Goal: Task Accomplishment & Management: Manage account settings

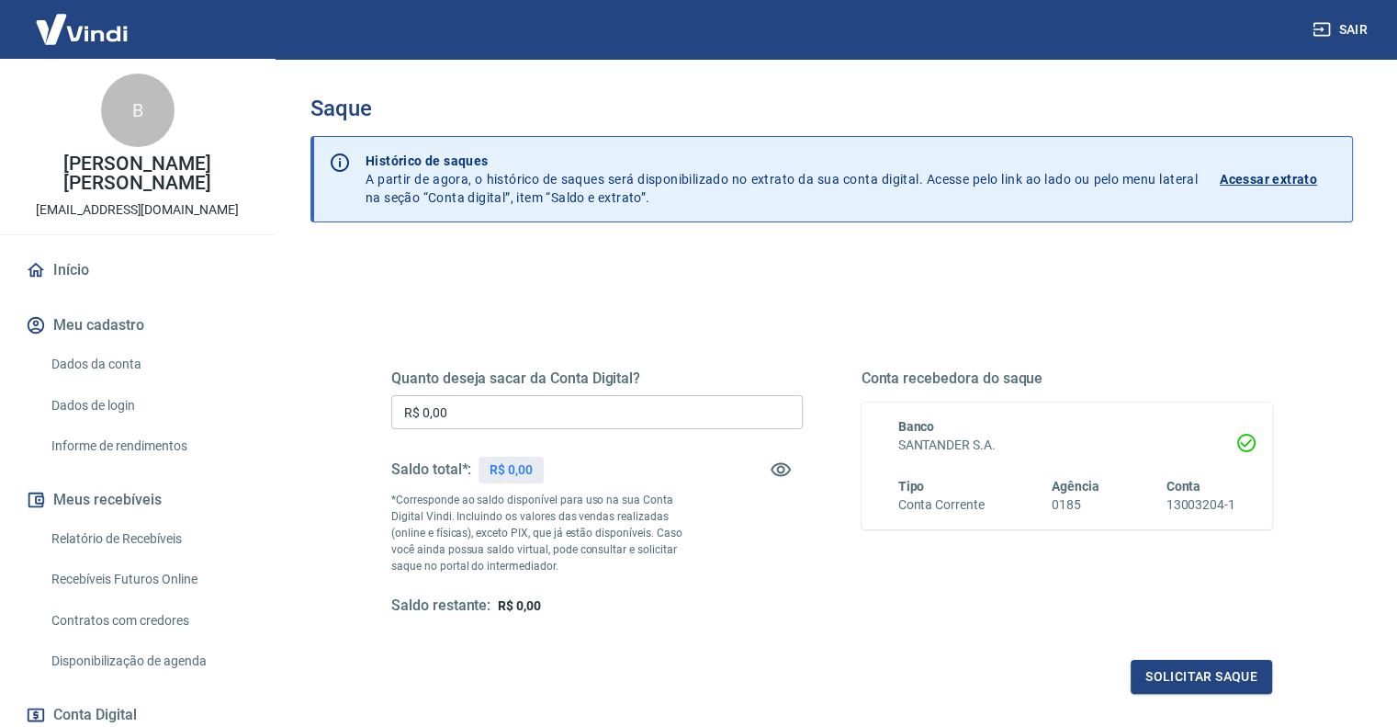
click at [1130, 445] on h6 "SANTANDER S.A." at bounding box center [1067, 444] width 338 height 19
click at [1251, 445] on icon at bounding box center [1246, 443] width 22 height 22
click at [1268, 178] on p "Acessar extrato" at bounding box center [1268, 179] width 97 height 18
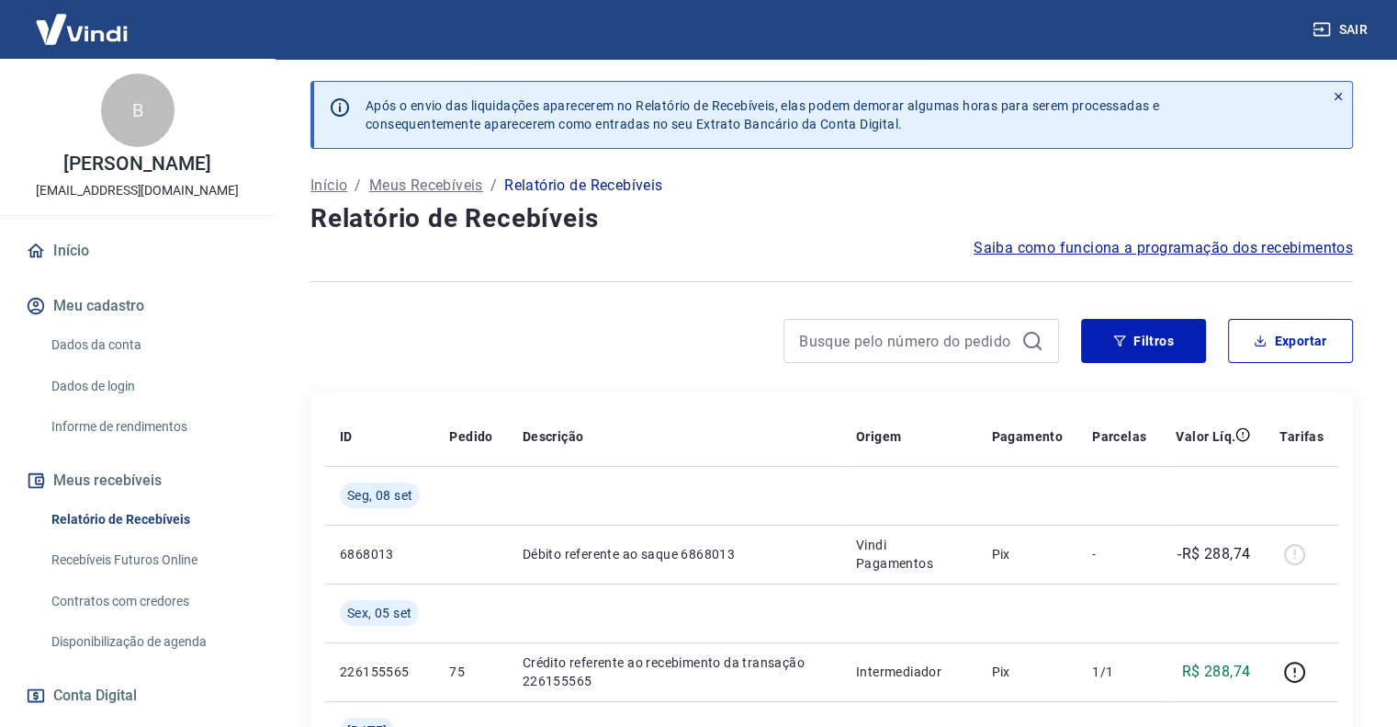
click at [875, 216] on h4 "Relatório de Recebíveis" at bounding box center [831, 218] width 1042 height 37
click at [99, 569] on link "Recebíveis Futuros Online" at bounding box center [148, 560] width 208 height 38
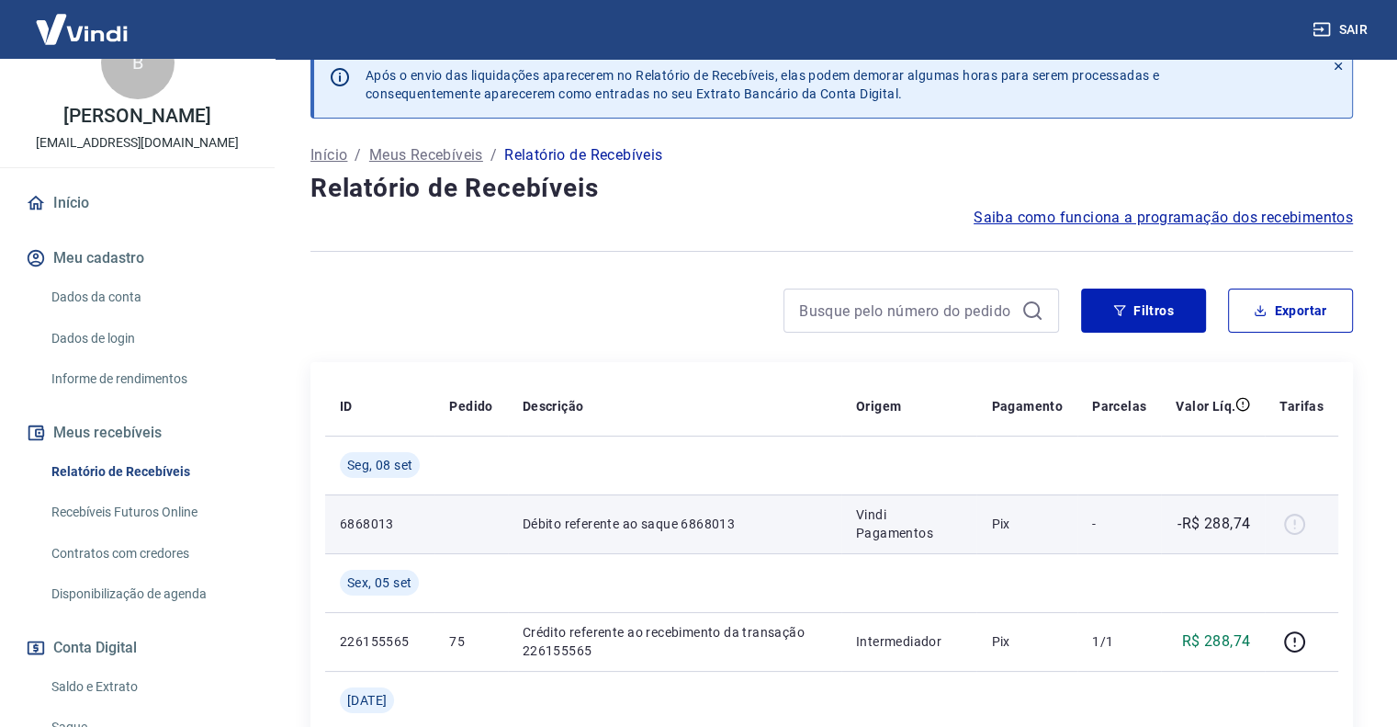
scroll to position [92, 0]
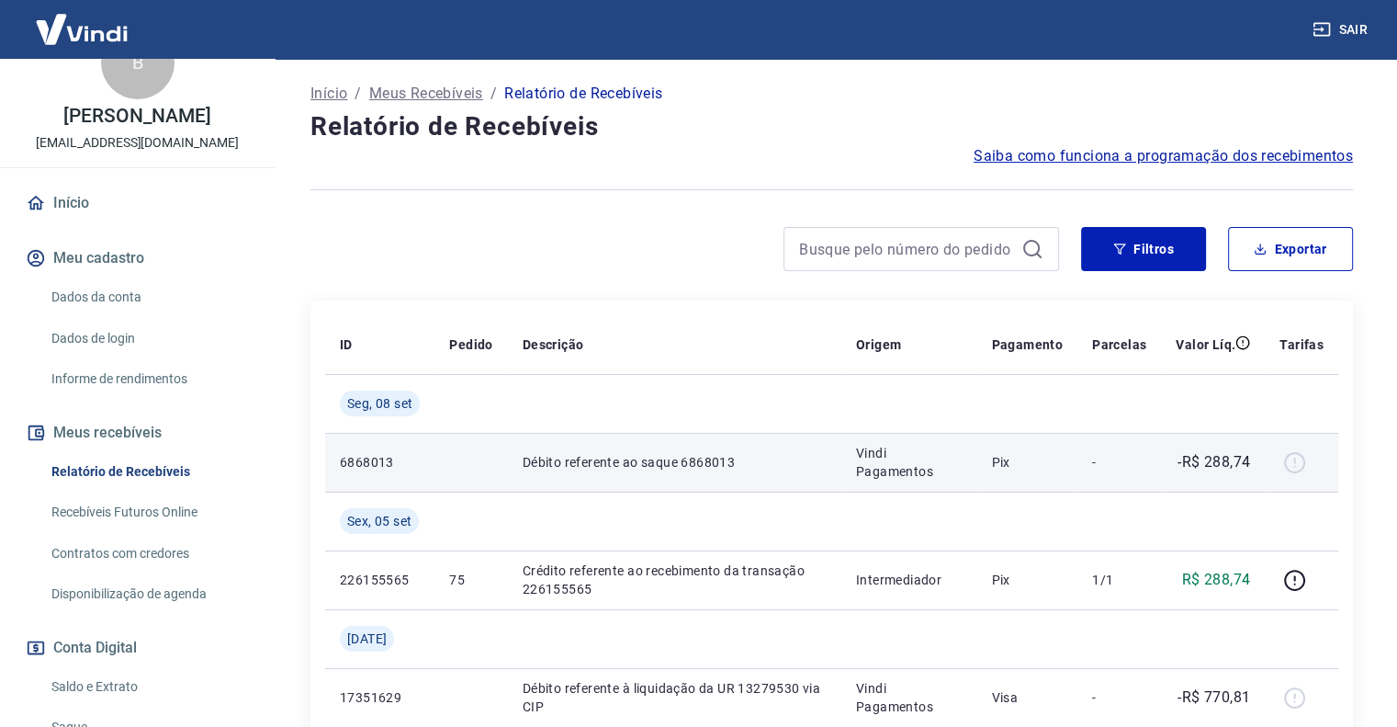
click at [1297, 468] on div at bounding box center [1301, 461] width 44 height 29
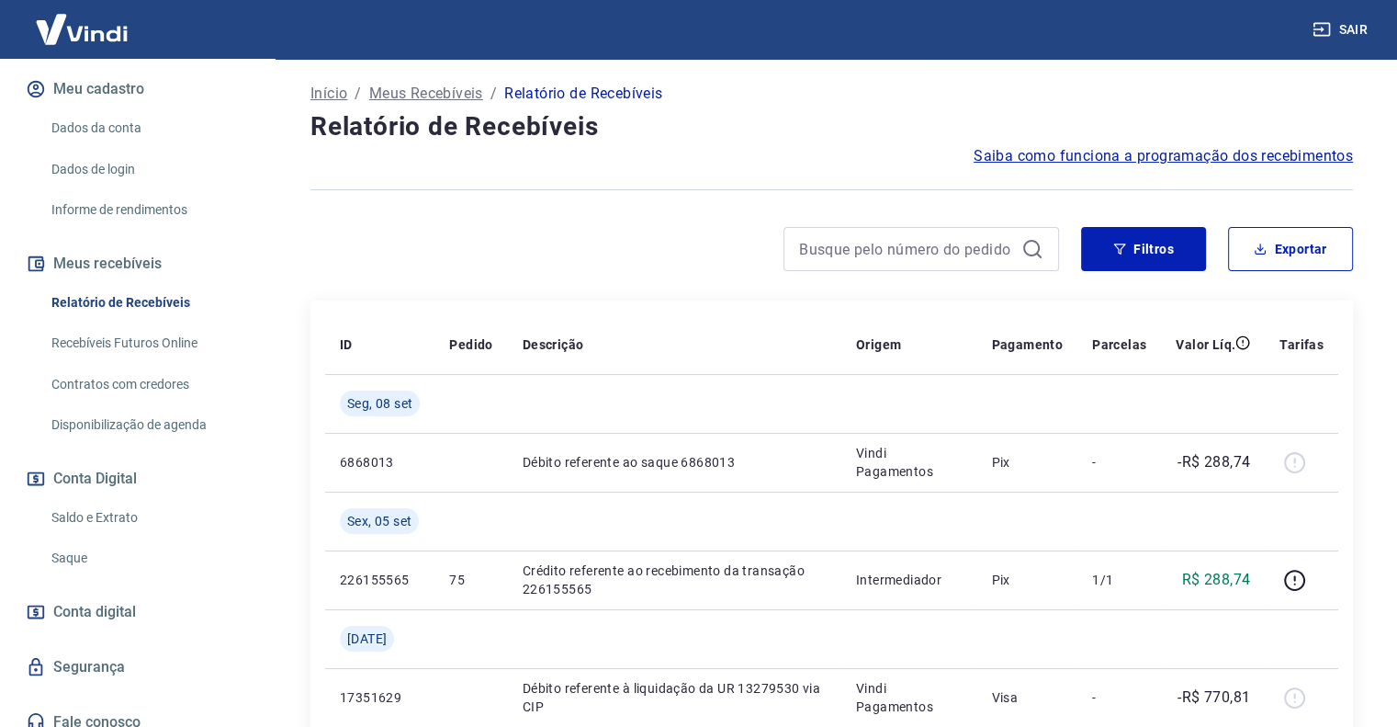
scroll to position [231, 0]
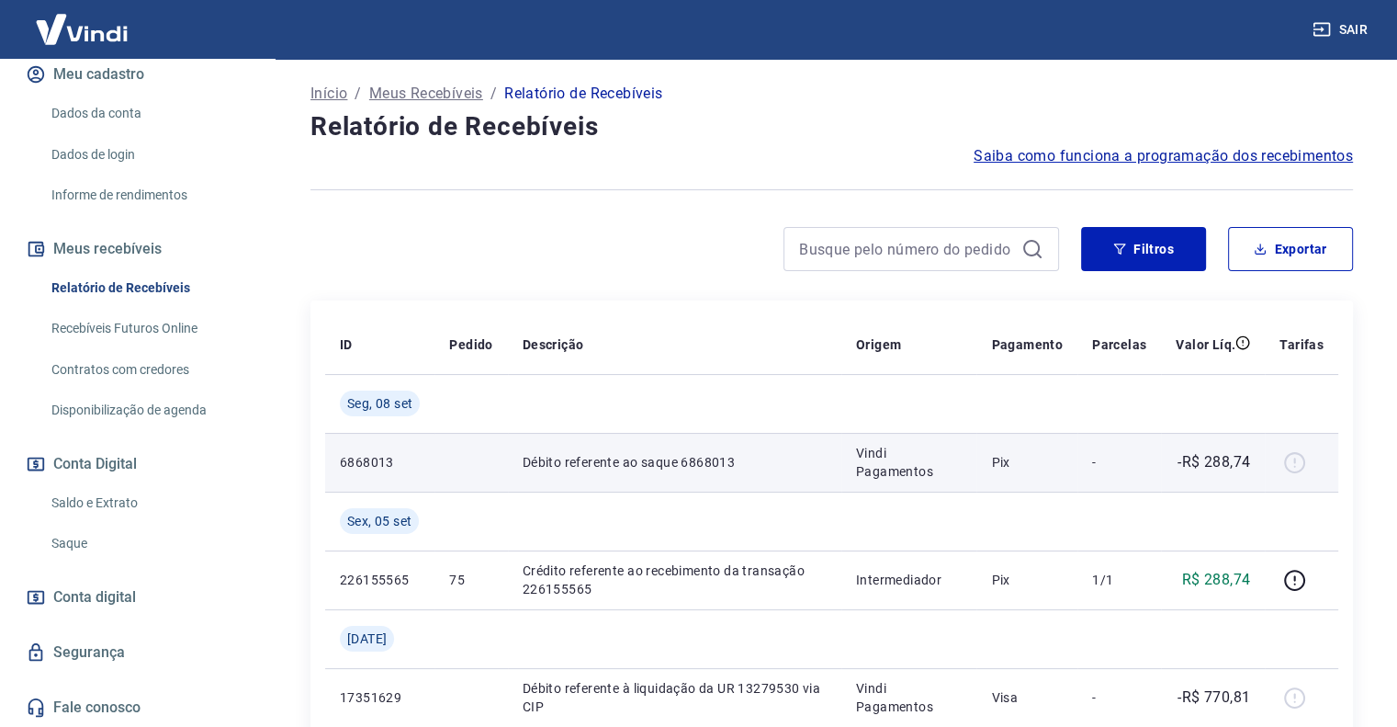
click at [1292, 456] on div at bounding box center [1301, 461] width 44 height 29
click at [1102, 462] on p "-" at bounding box center [1119, 462] width 54 height 18
click at [373, 456] on p "6868013" at bounding box center [380, 462] width 80 height 18
click at [400, 461] on p "6868013" at bounding box center [380, 462] width 80 height 18
click at [399, 462] on p "6868013" at bounding box center [380, 462] width 80 height 18
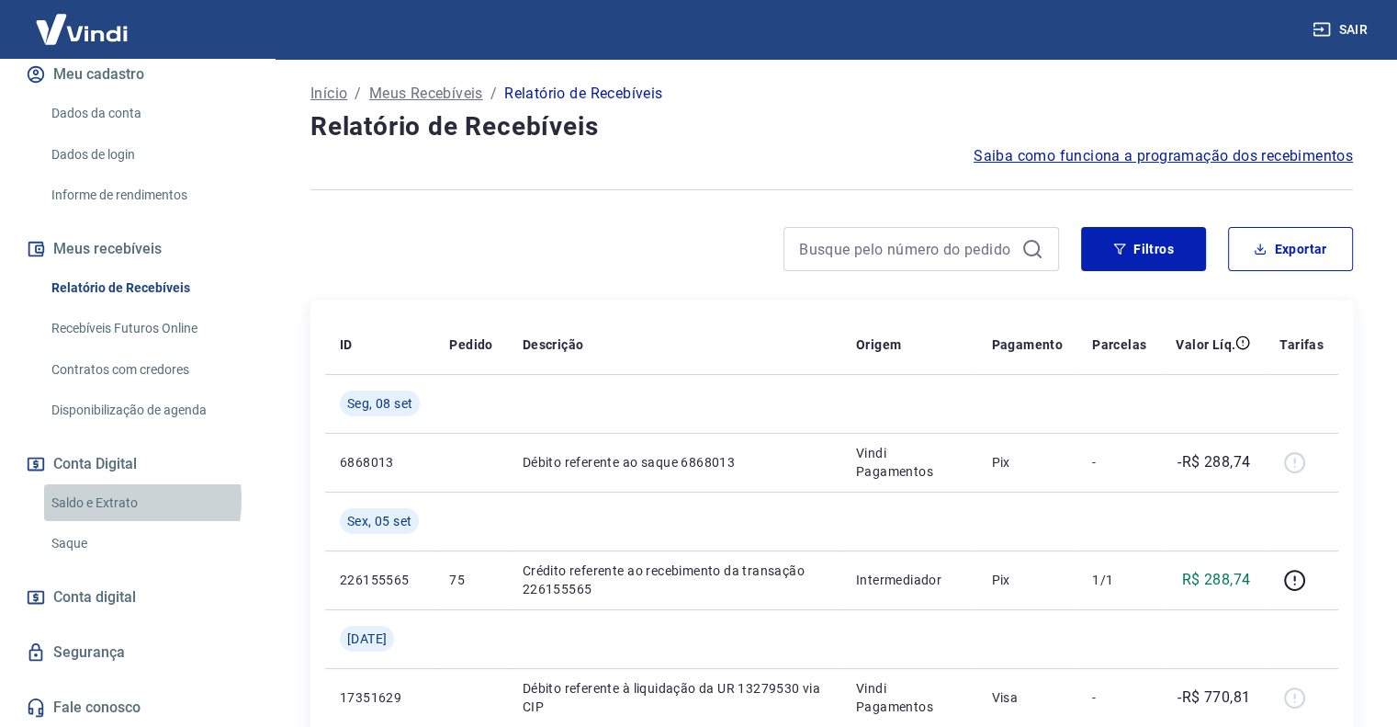
click at [103, 499] on link "Saldo e Extrato" at bounding box center [148, 503] width 208 height 38
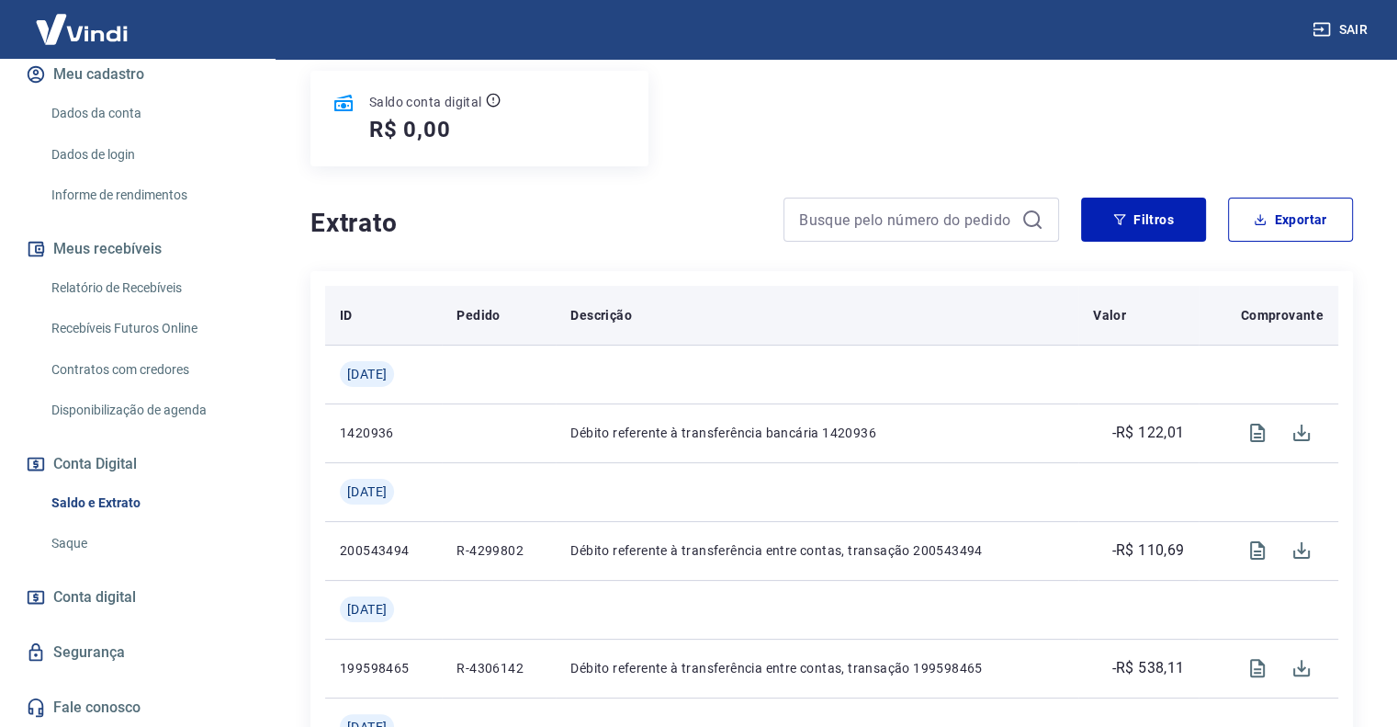
scroll to position [276, 0]
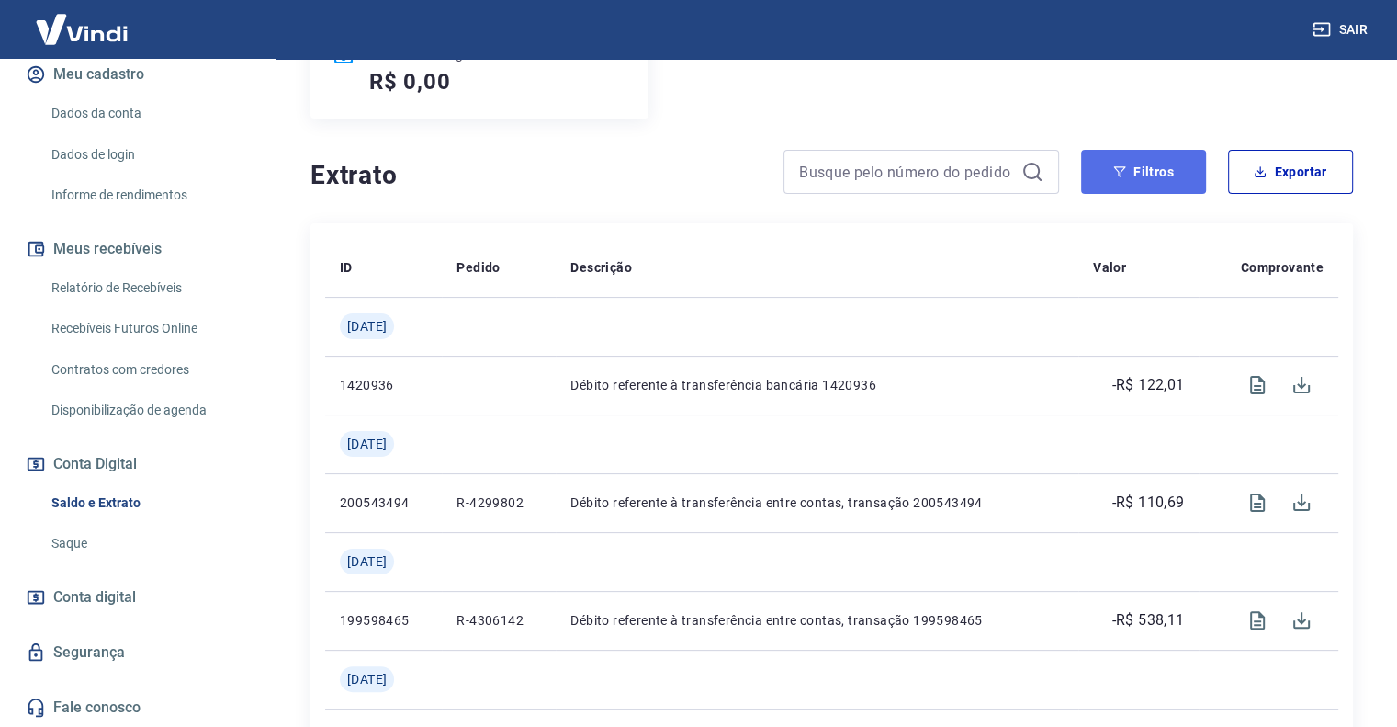
click at [1129, 175] on button "Filtros" at bounding box center [1143, 172] width 125 height 44
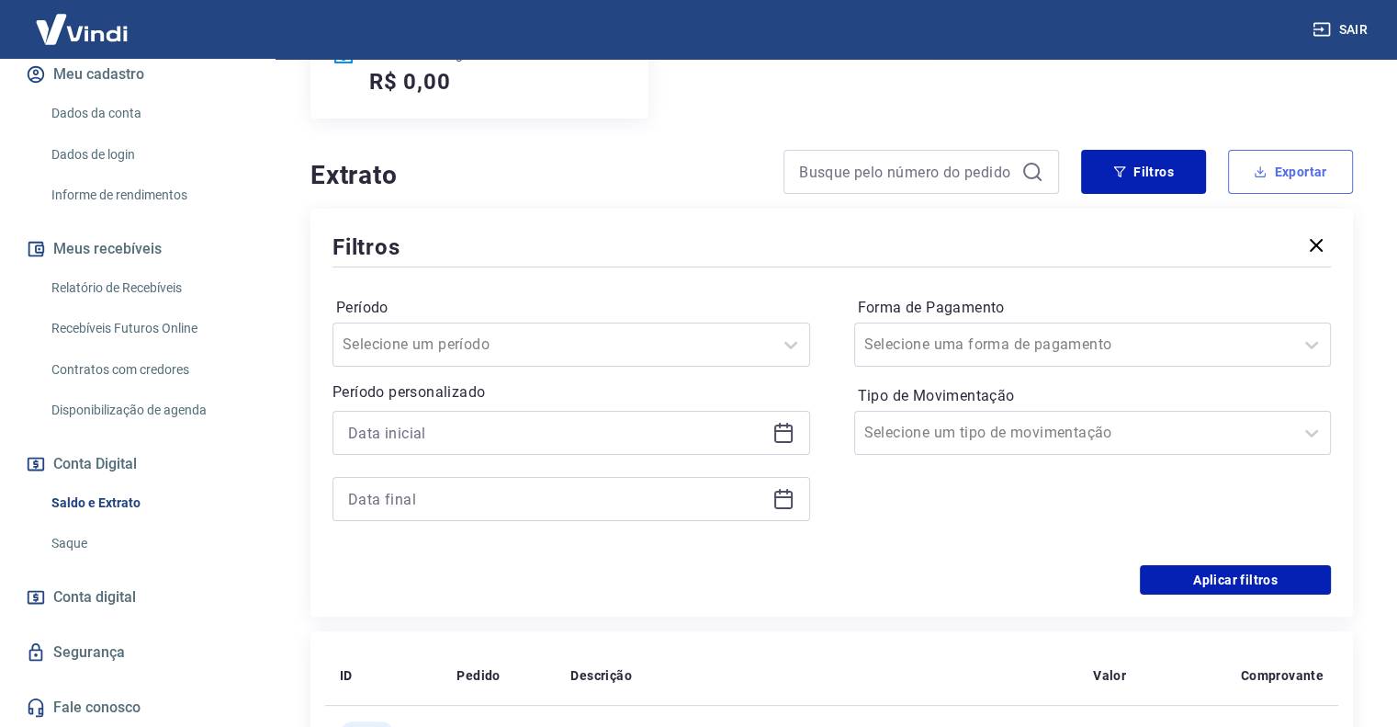
click at [1305, 167] on button "Exportar" at bounding box center [1290, 172] width 125 height 44
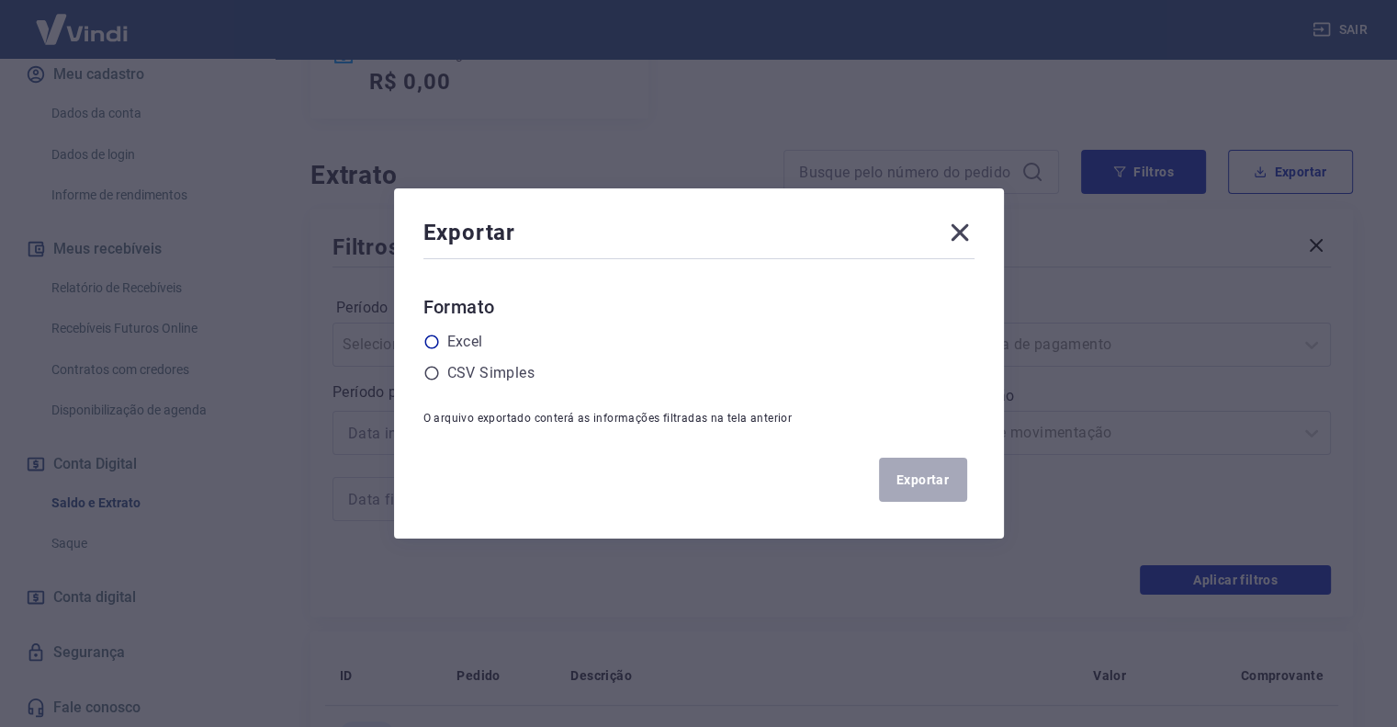
click at [458, 335] on label "Excel" at bounding box center [465, 342] width 36 height 22
click at [0, 0] on input "radio" at bounding box center [0, 0] width 0 height 0
click at [929, 480] on button "Exportar" at bounding box center [923, 479] width 88 height 44
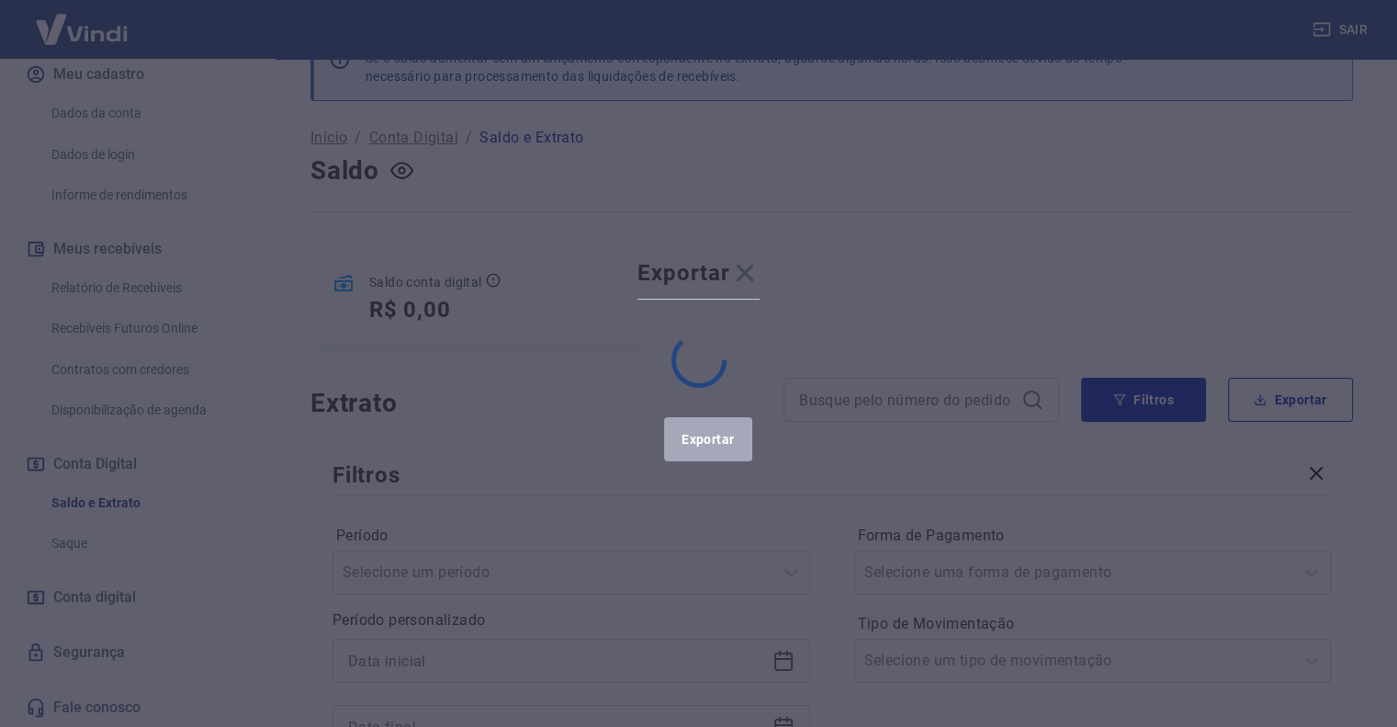
scroll to position [0, 0]
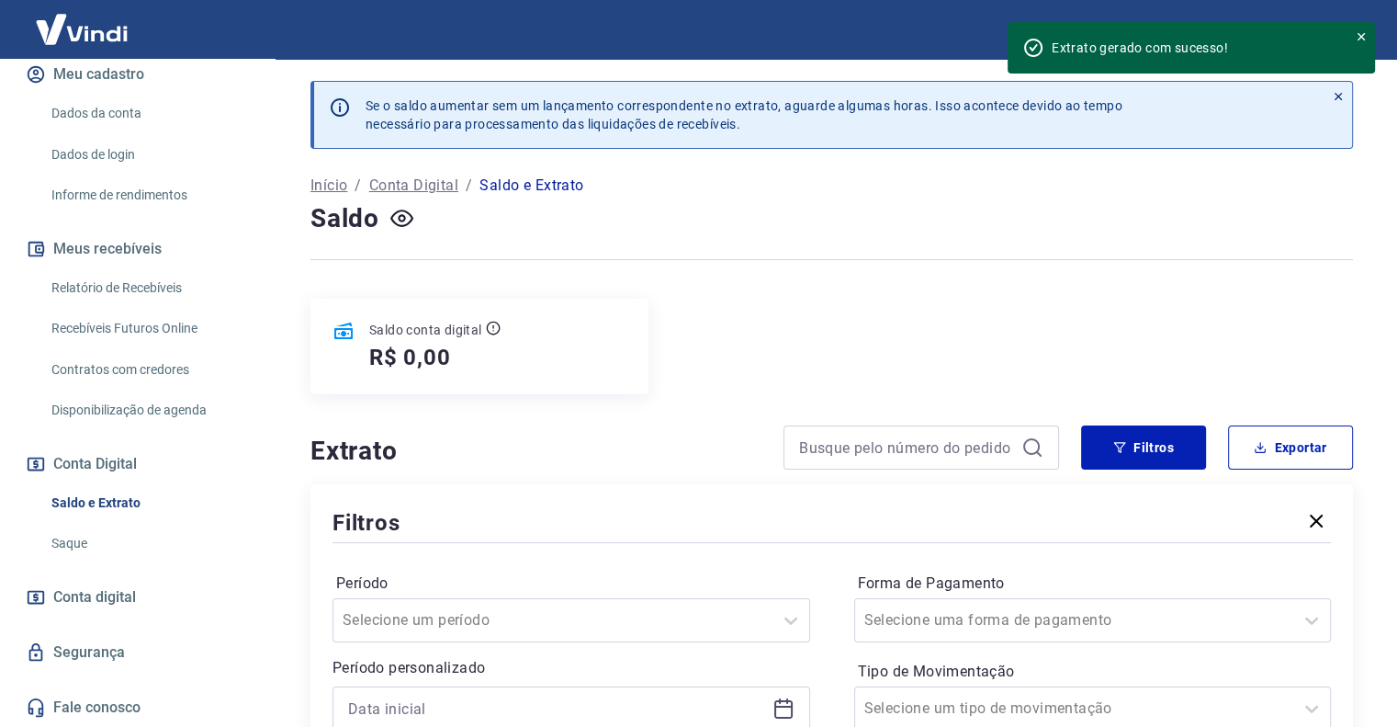
click at [68, 547] on link "Saque" at bounding box center [148, 543] width 208 height 38
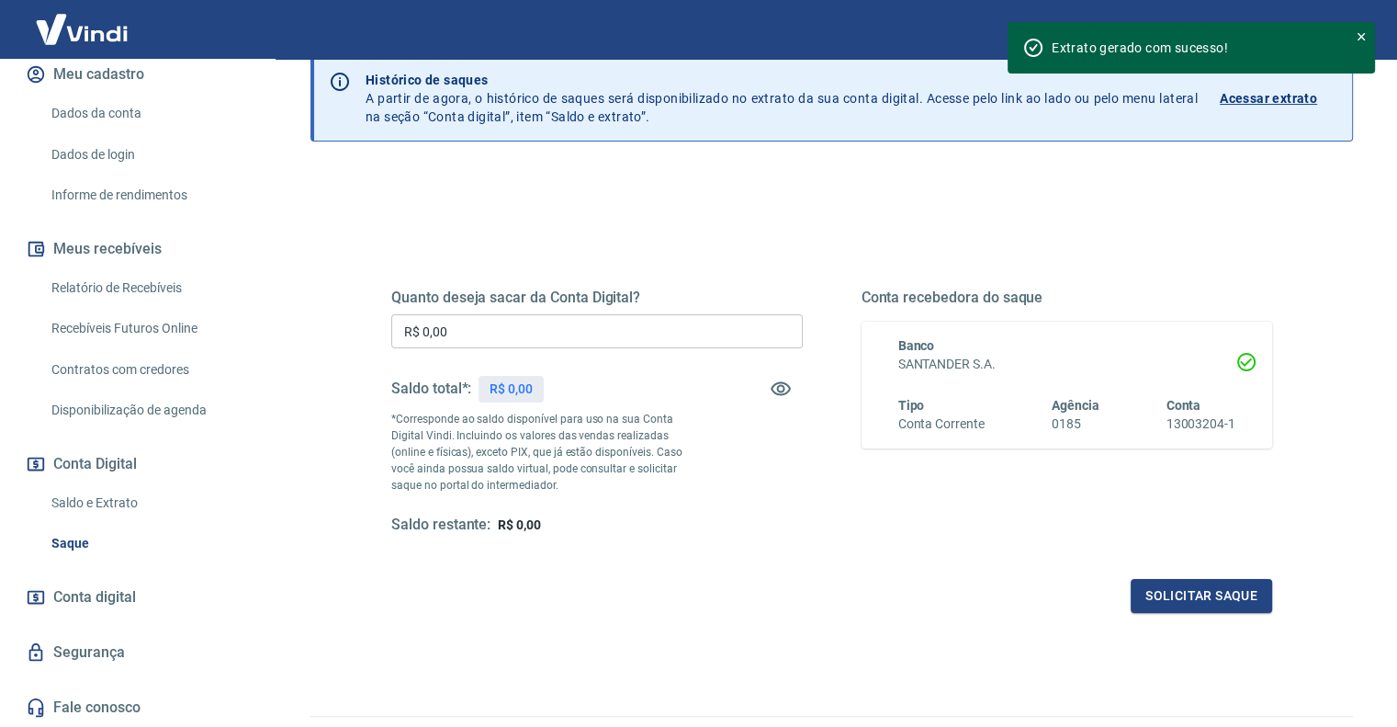
scroll to position [92, 0]
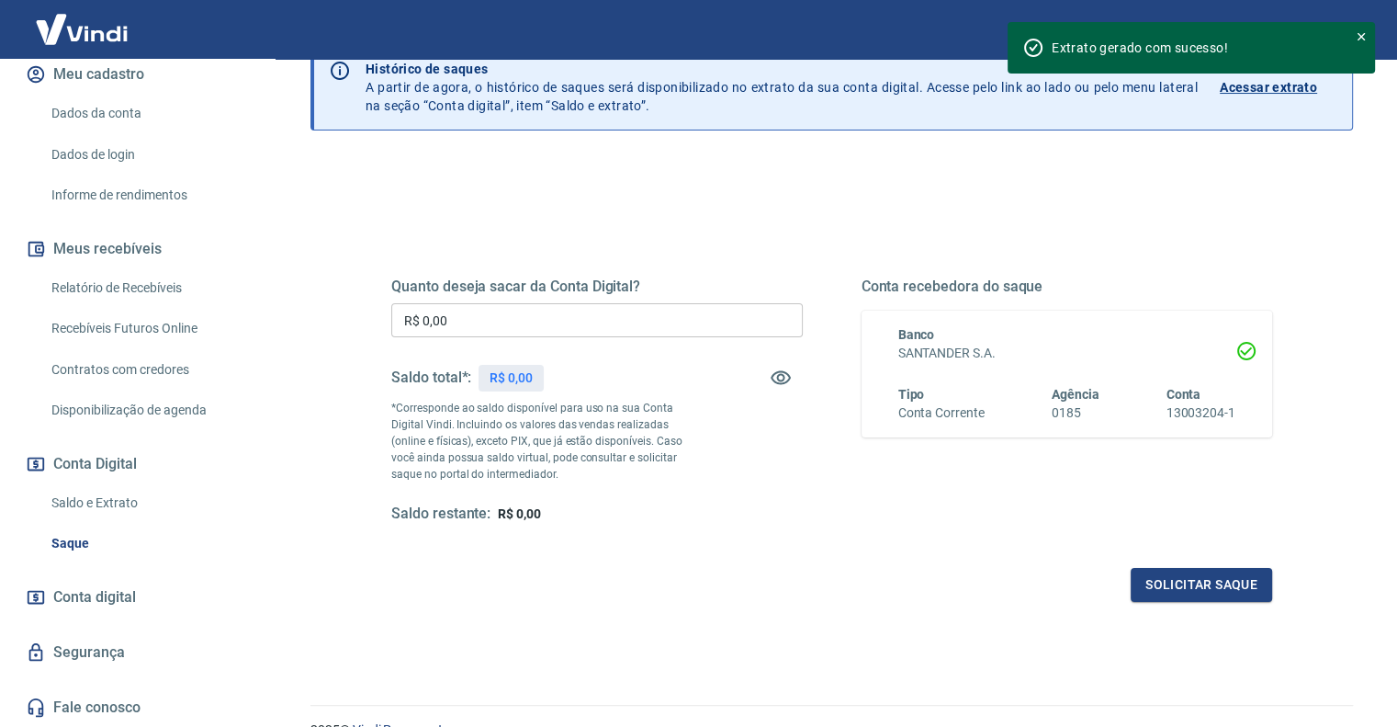
click at [79, 593] on span "Conta digital" at bounding box center [94, 597] width 83 height 26
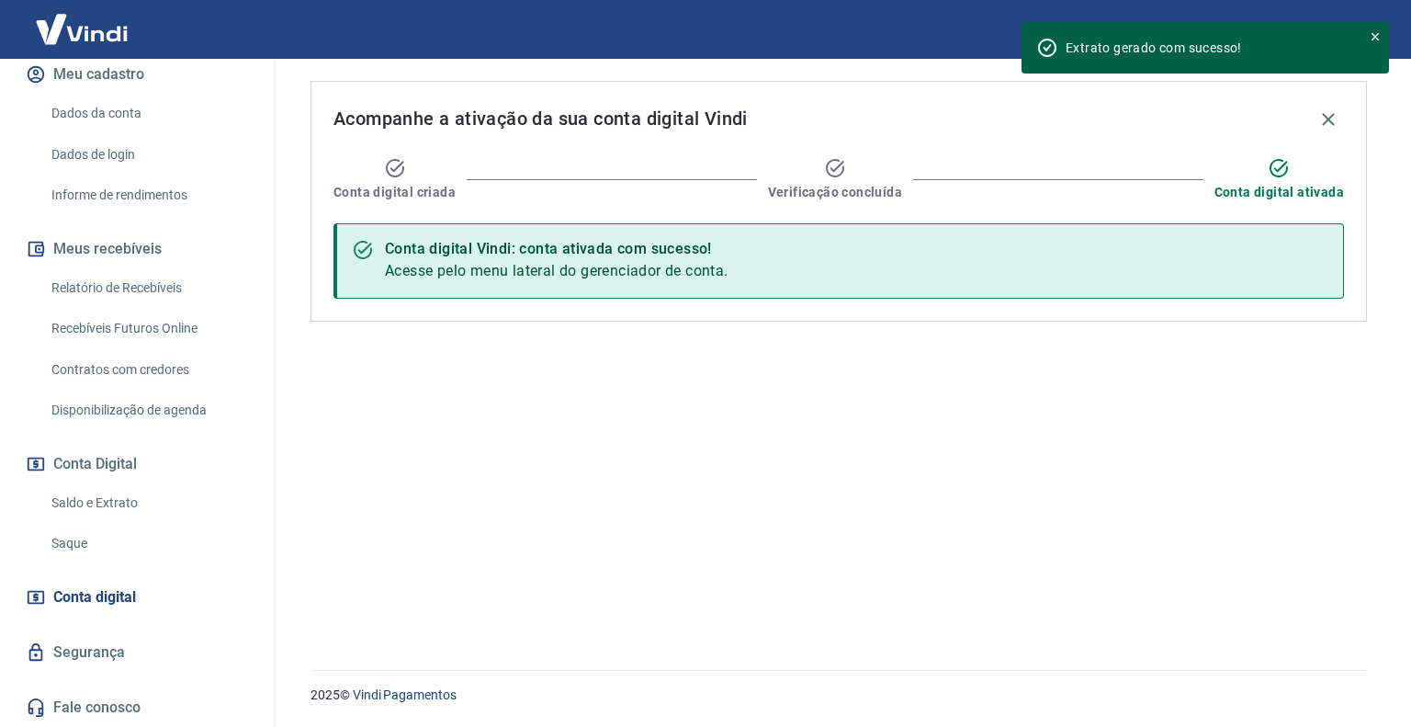
click at [1302, 423] on div "Acompanhe a ativação da sua conta digital Vindi Conta digital criada Verificaçã…" at bounding box center [838, 353] width 1100 height 589
click at [155, 290] on link "Relatório de Recebíveis" at bounding box center [148, 288] width 208 height 38
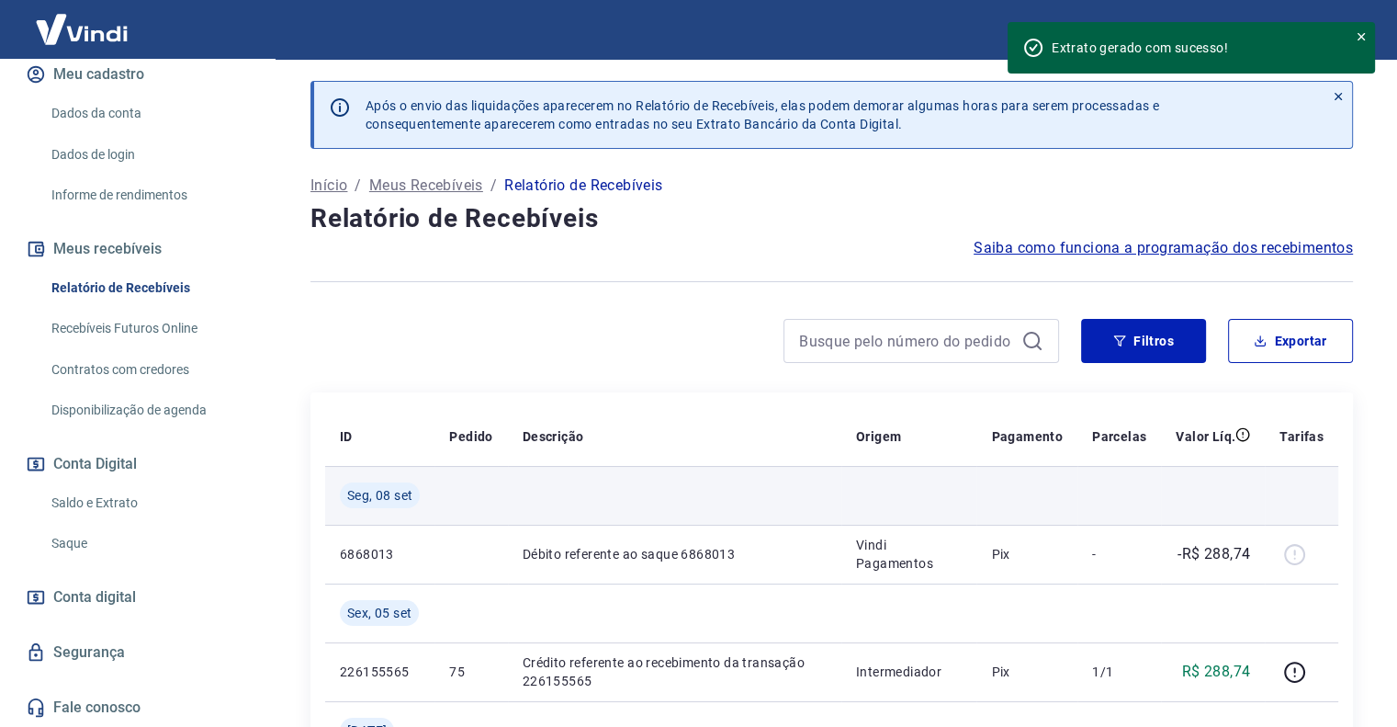
scroll to position [30, 0]
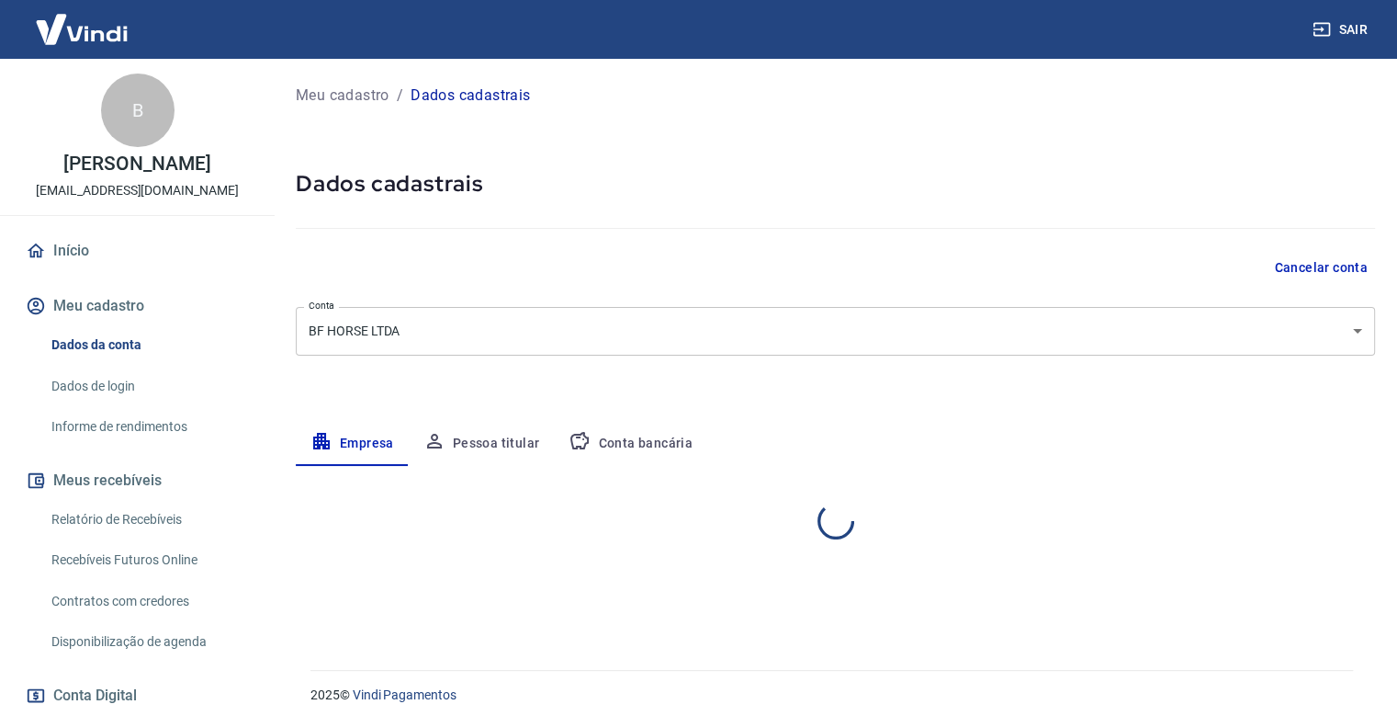
select select "SP"
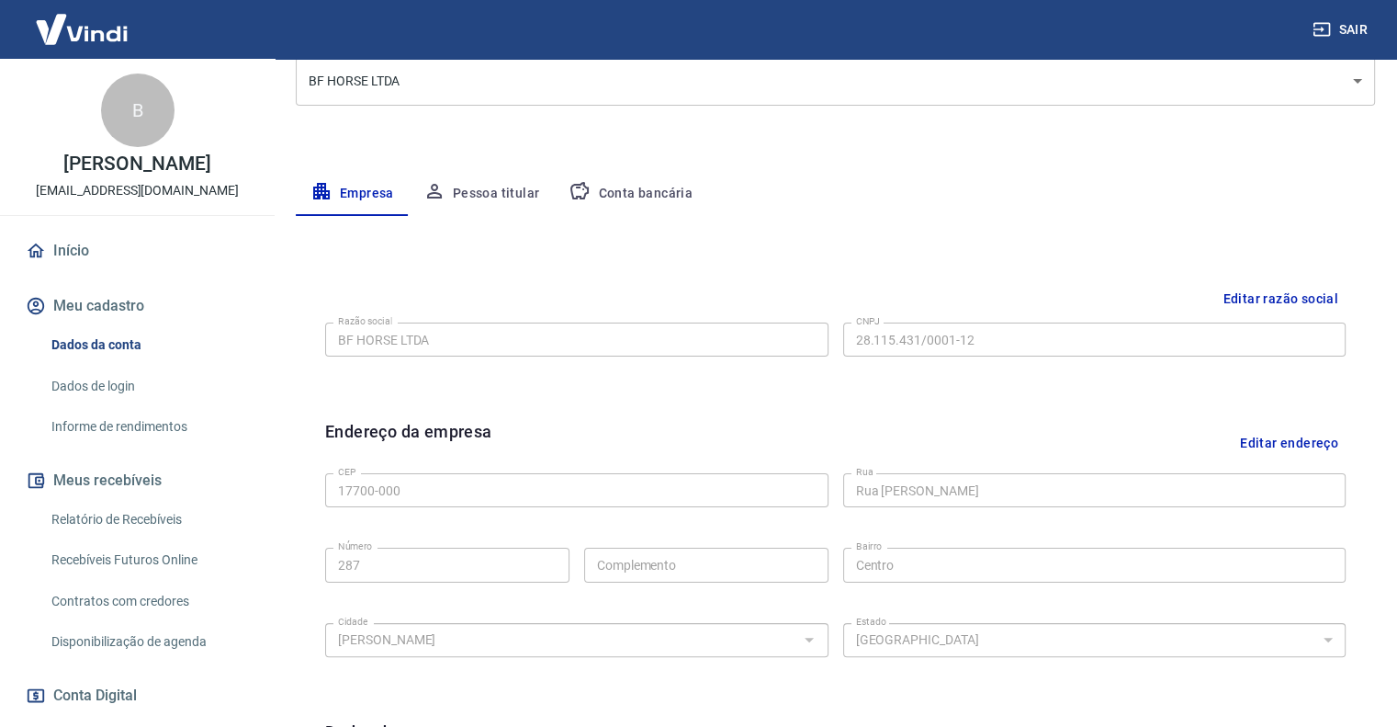
scroll to position [276, 0]
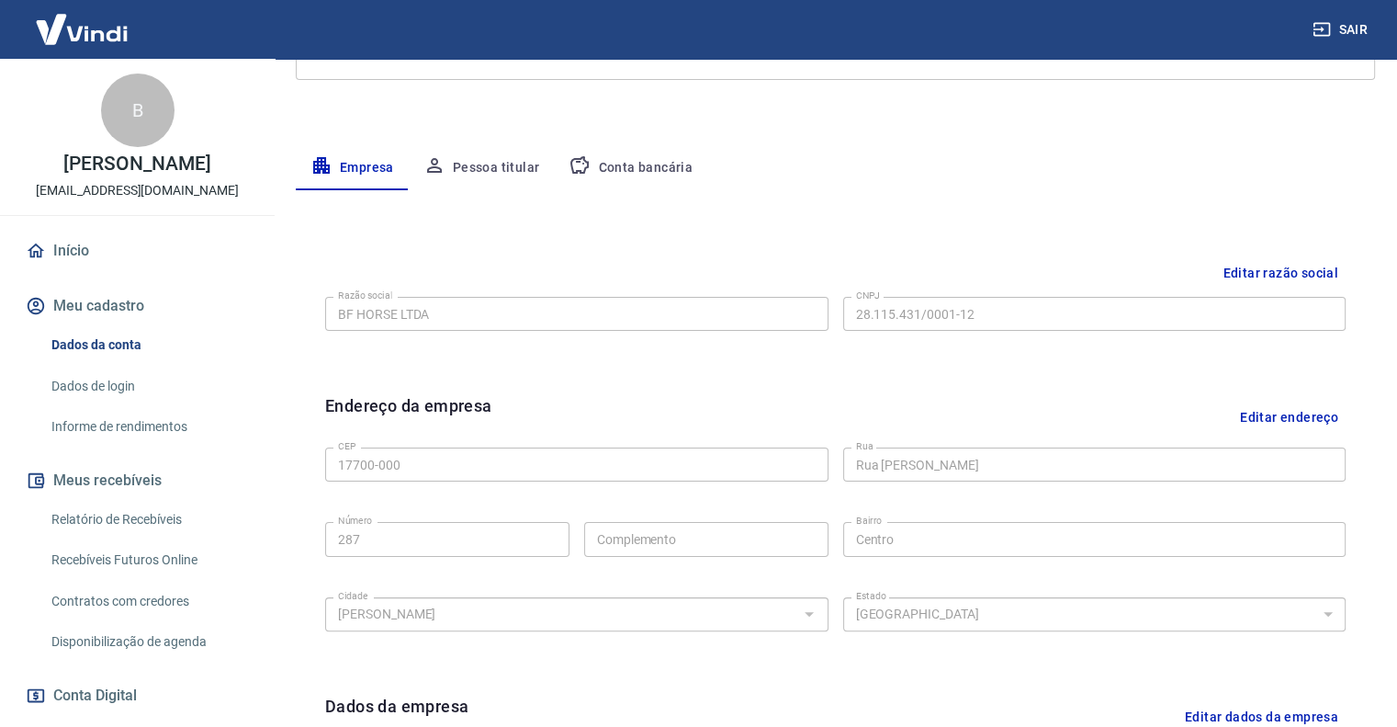
click at [613, 161] on button "Conta bancária" at bounding box center [630, 168] width 153 height 44
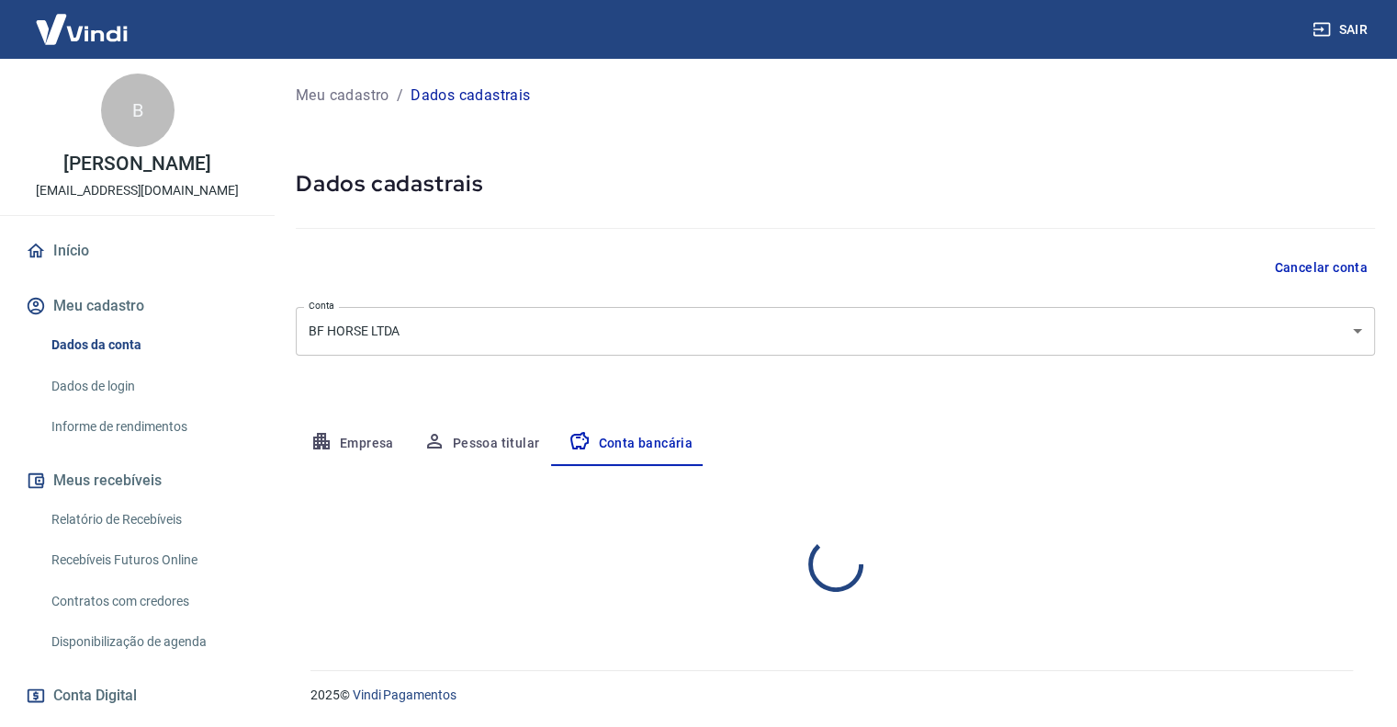
scroll to position [0, 0]
select select "1"
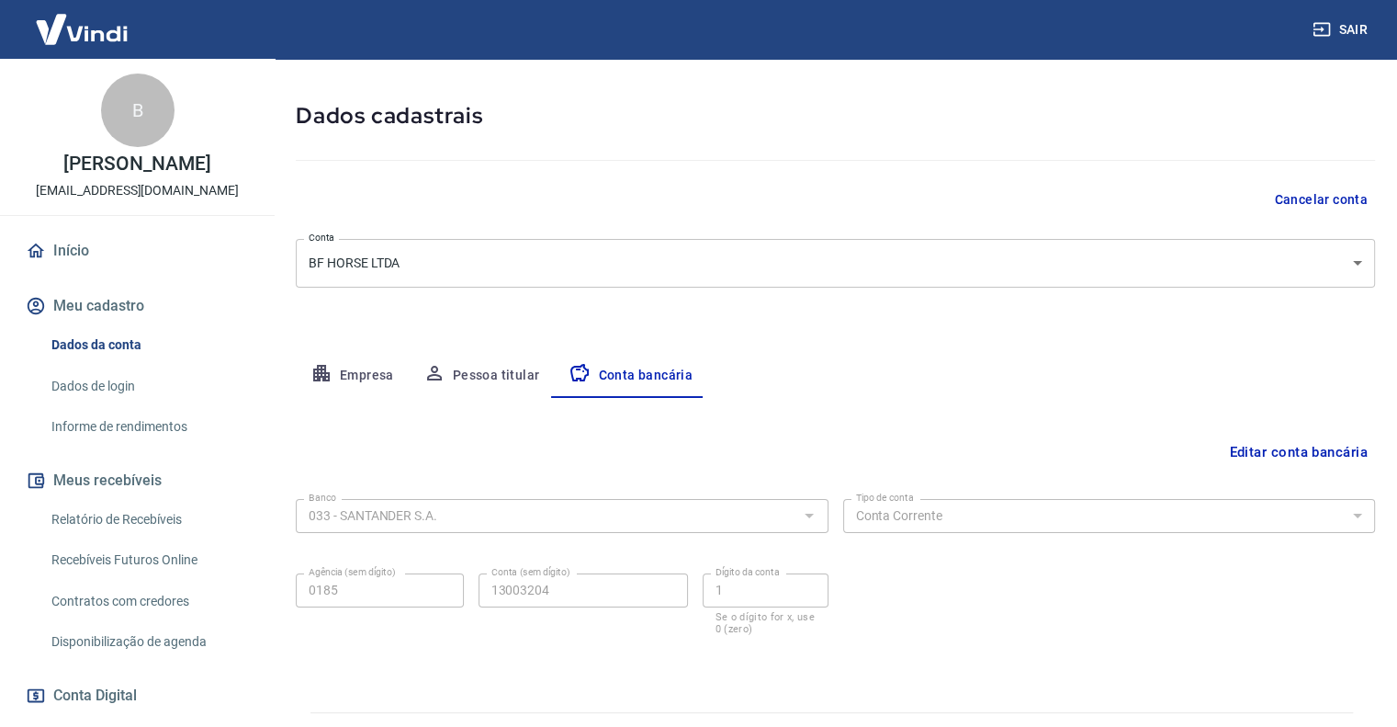
scroll to position [109, 0]
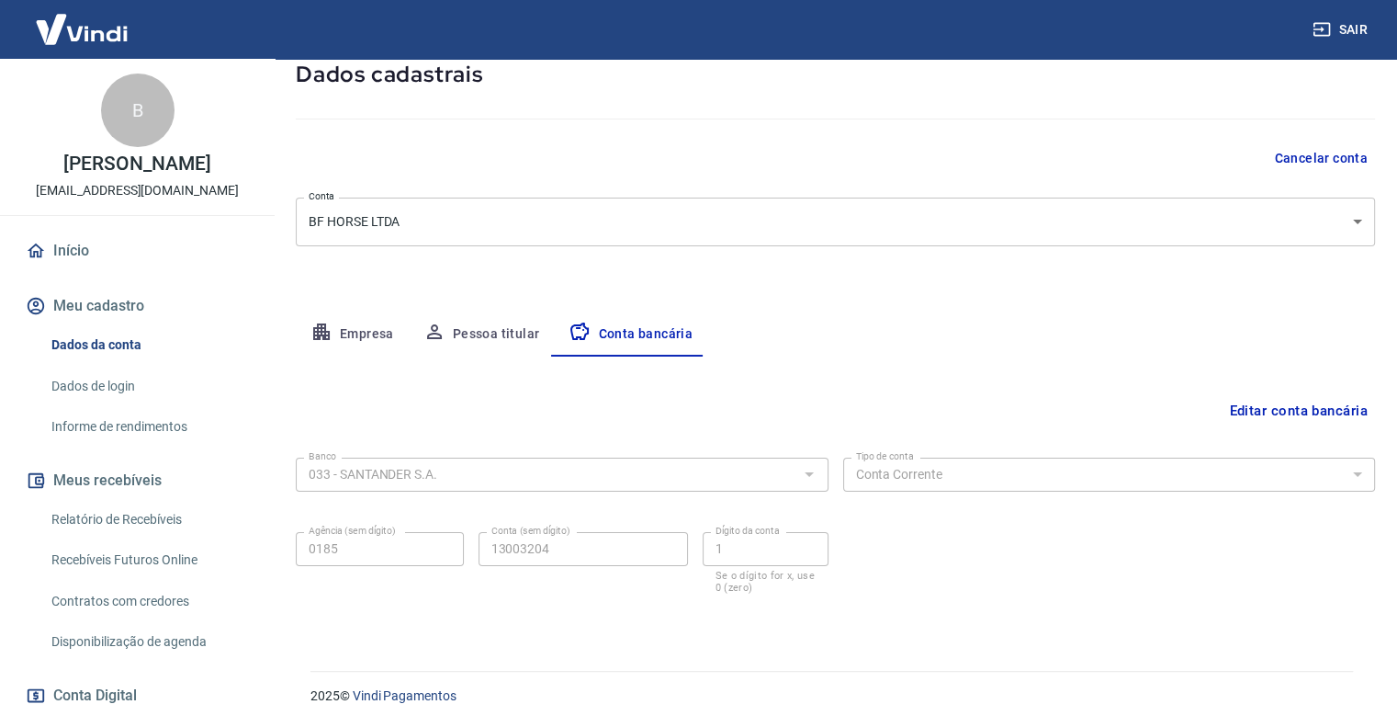
click at [1347, 413] on button "Editar conta bancária" at bounding box center [1298, 410] width 153 height 35
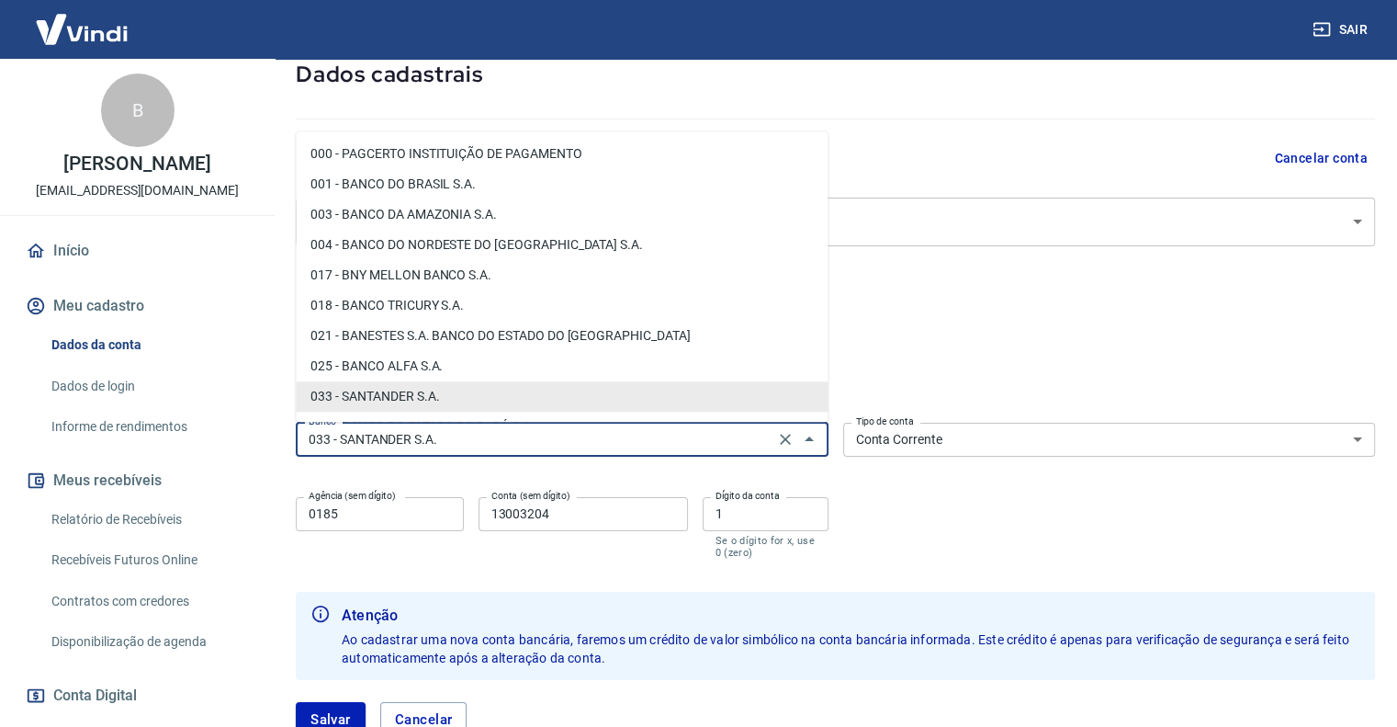
click at [617, 429] on input "033 - SANTANDER S.A." at bounding box center [535, 439] width 468 height 23
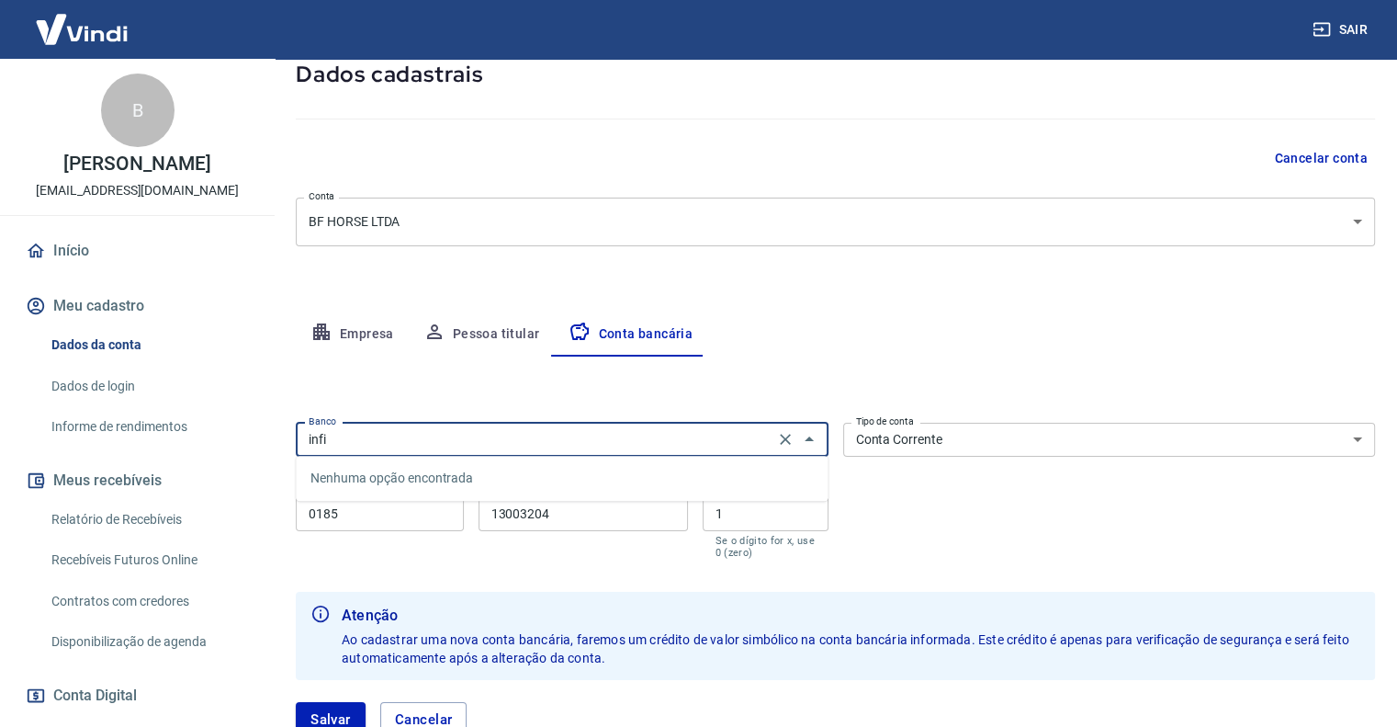
type input "infin"
